Goal: Information Seeking & Learning: Learn about a topic

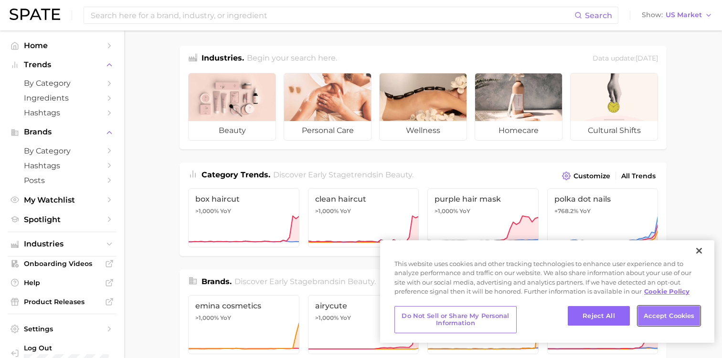
click at [663, 320] on button "Accept Cookies" at bounding box center [669, 316] width 62 height 20
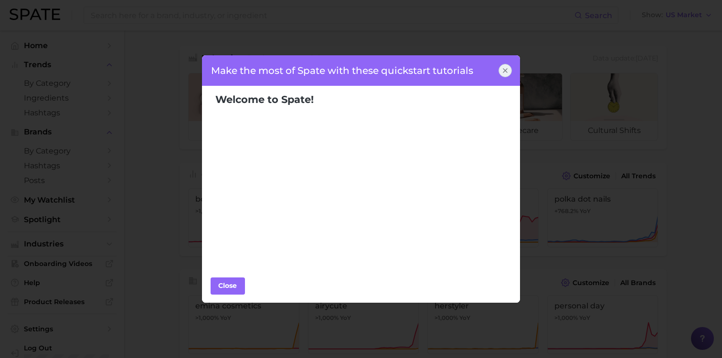
click at [504, 67] on icon at bounding box center [505, 71] width 8 height 8
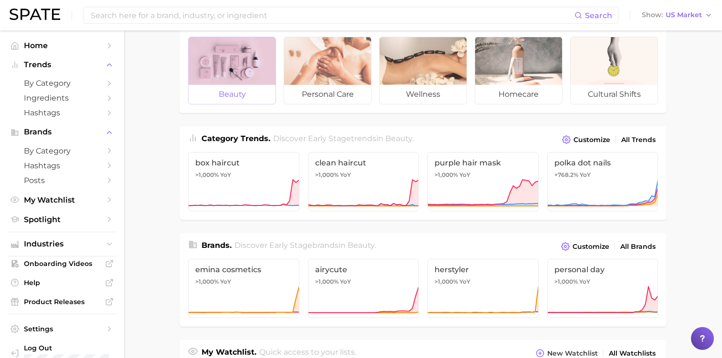
scroll to position [15, 0]
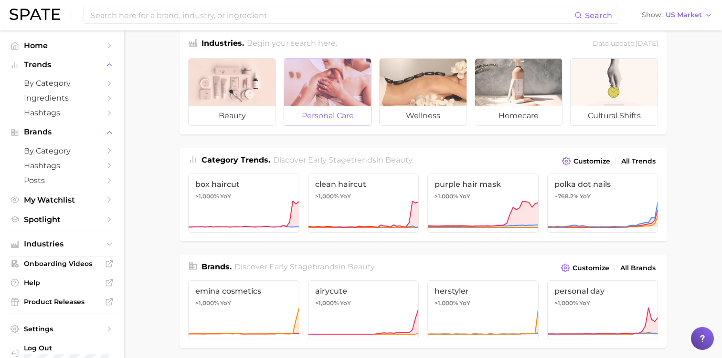
click at [346, 94] on div at bounding box center [327, 83] width 87 height 48
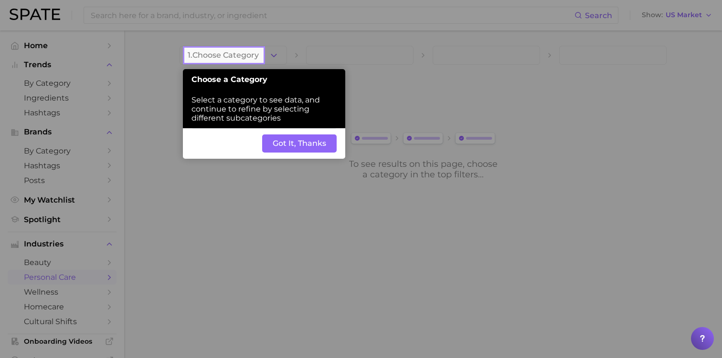
click at [307, 144] on button "Got It, Thanks" at bounding box center [299, 144] width 74 height 18
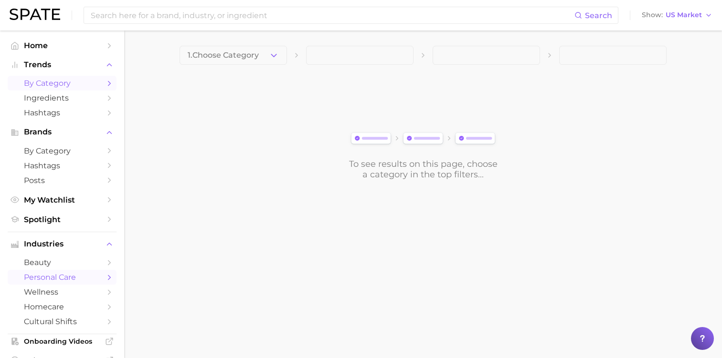
click at [62, 81] on span "by Category" at bounding box center [62, 83] width 76 height 9
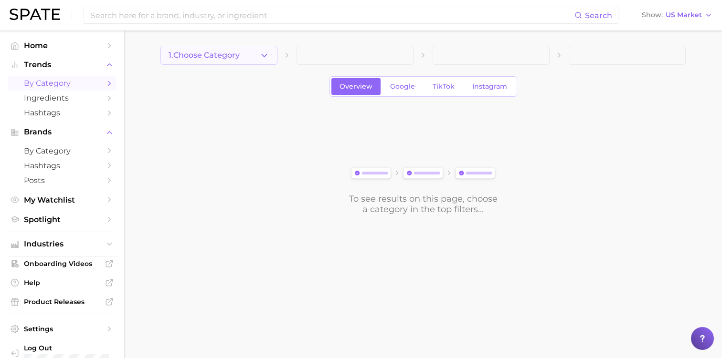
click at [195, 62] on button "1. Choose Category" at bounding box center [218, 55] width 117 height 19
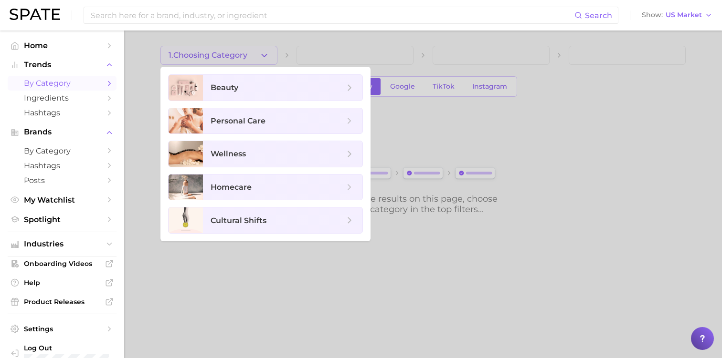
click at [195, 62] on div at bounding box center [361, 179] width 722 height 358
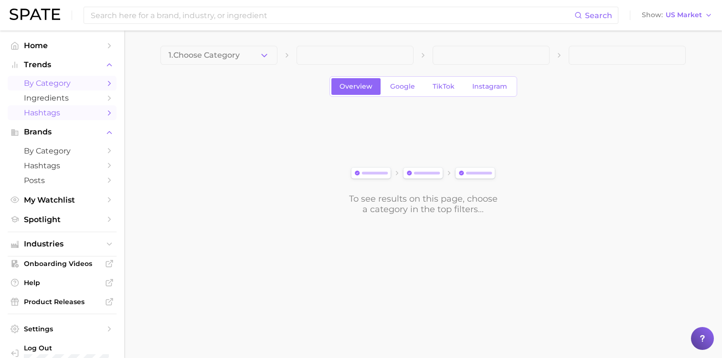
click at [52, 113] on span "Hashtags" at bounding box center [62, 112] width 76 height 9
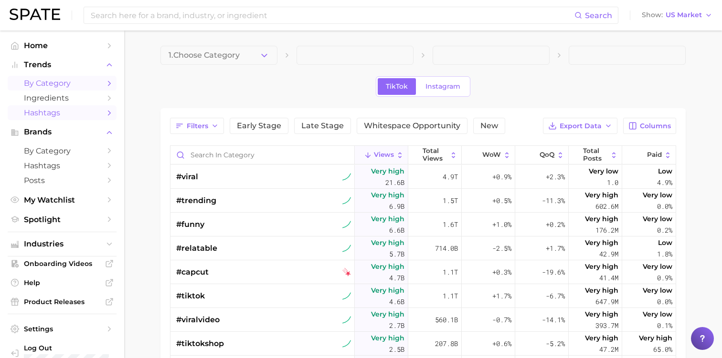
click at [75, 83] on span "by Category" at bounding box center [62, 83] width 76 height 9
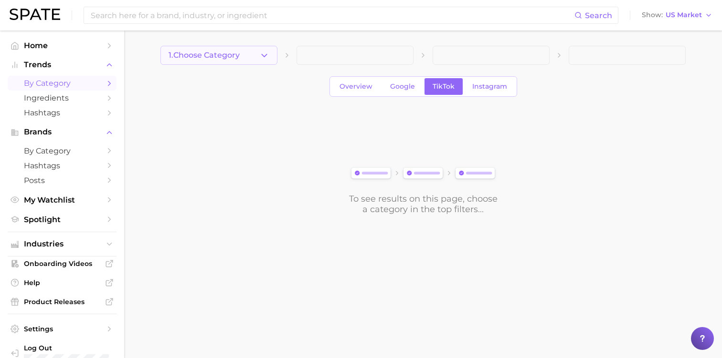
click at [194, 52] on span "1. Choose Category" at bounding box center [203, 55] width 71 height 9
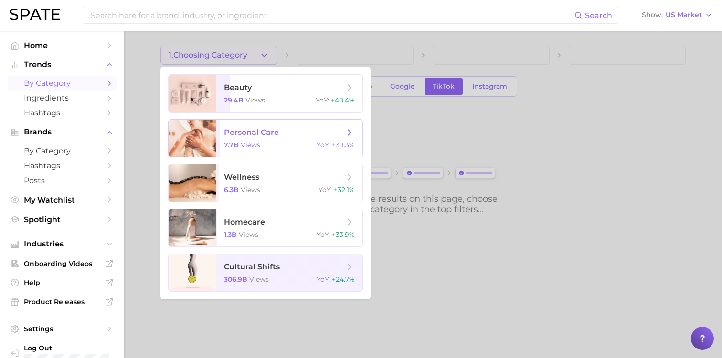
click at [224, 135] on span "personal care" at bounding box center [251, 132] width 55 height 9
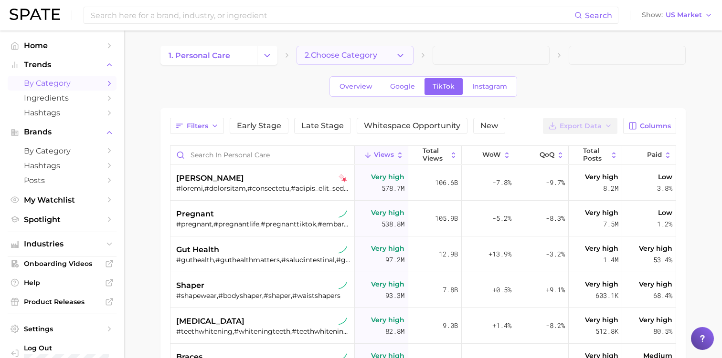
click at [367, 53] on span "2. Choose Category" at bounding box center [340, 55] width 73 height 9
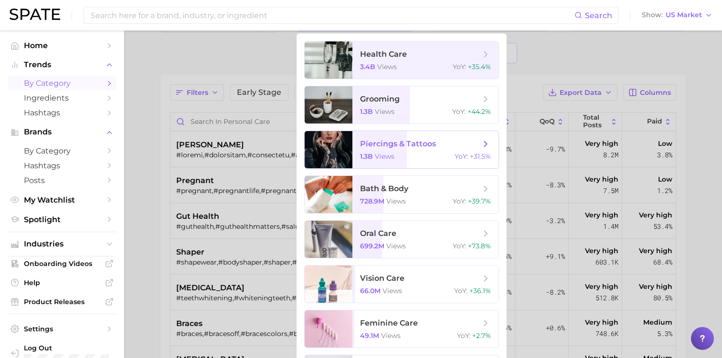
scroll to position [45, 0]
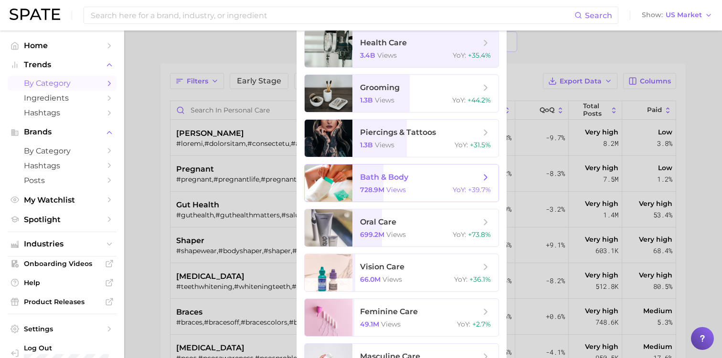
click at [401, 191] on span "views" at bounding box center [396, 190] width 20 height 9
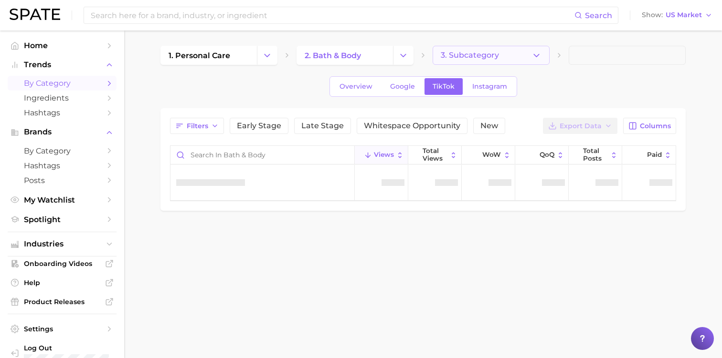
click at [481, 59] on span "3. Subcategory" at bounding box center [469, 55] width 58 height 9
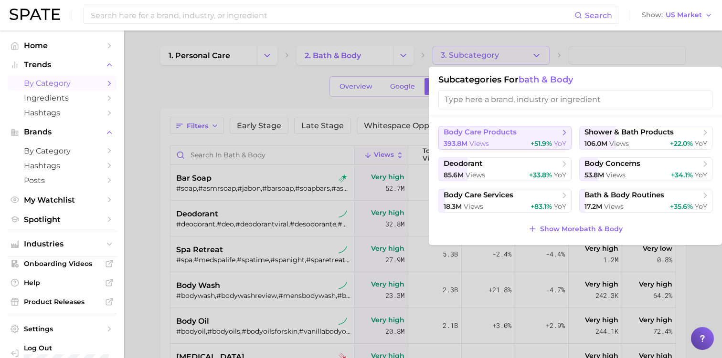
click at [471, 141] on span "views" at bounding box center [479, 143] width 20 height 9
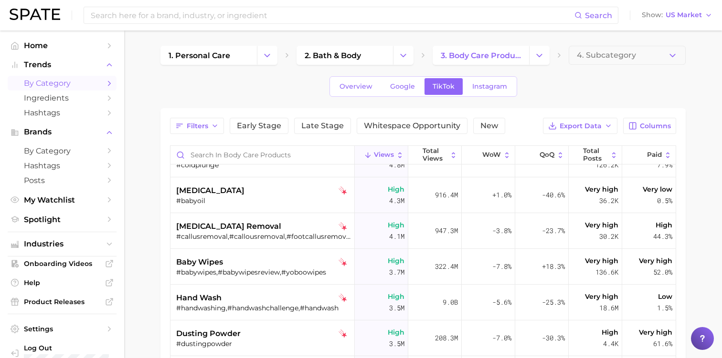
scroll to position [466, 0]
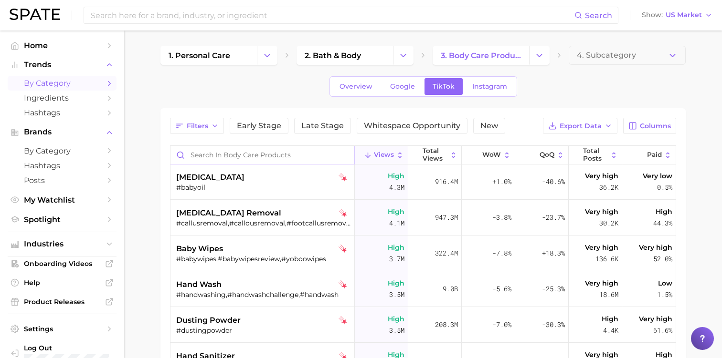
click at [200, 157] on input "Search in body care products" at bounding box center [262, 155] width 184 height 18
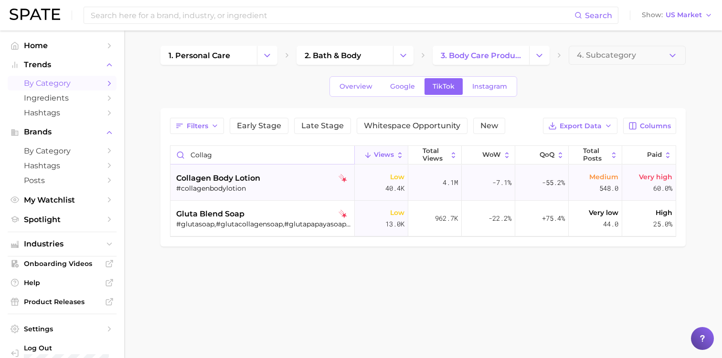
type input "collag"
click at [271, 181] on div "collagen body lotion" at bounding box center [263, 178] width 175 height 11
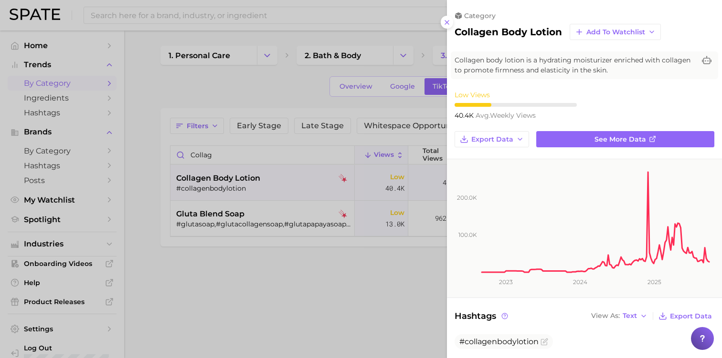
click at [399, 283] on div at bounding box center [361, 179] width 722 height 358
